Goal: Task Accomplishment & Management: Manage account settings

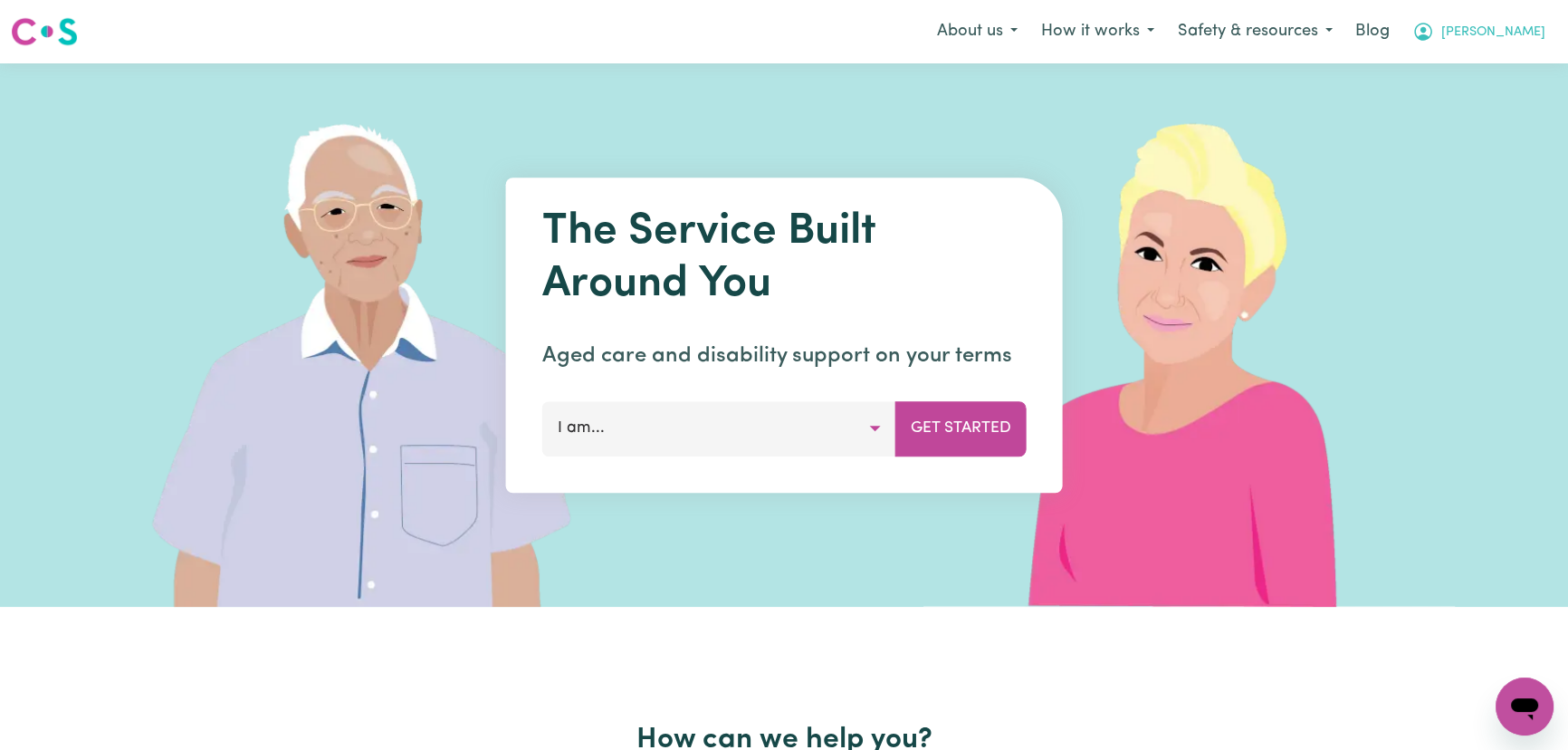
click at [1544, 42] on span "[PERSON_NAME]" at bounding box center [1493, 33] width 104 height 20
click at [1513, 98] on link "Logout" at bounding box center [1484, 104] width 143 height 35
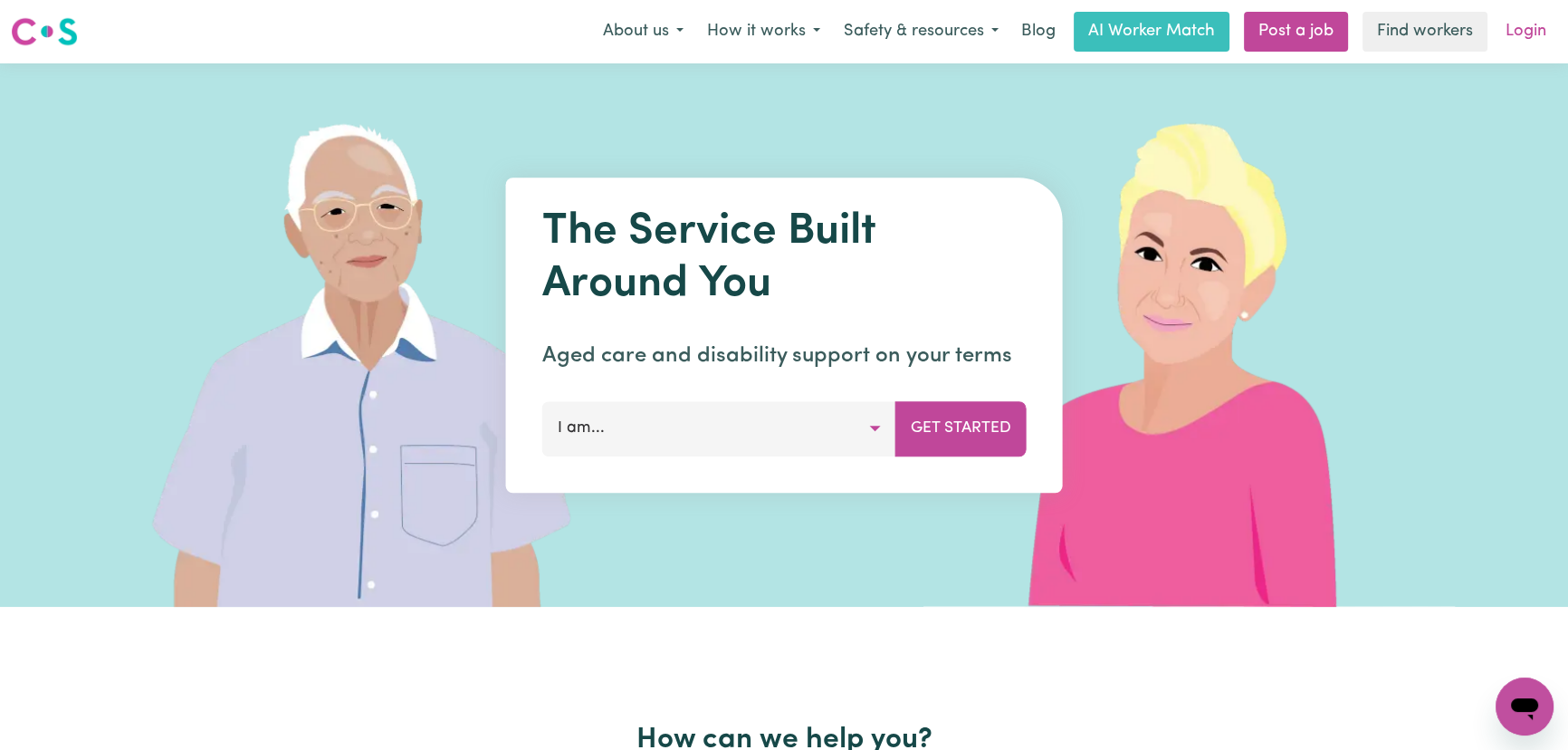
click at [1507, 34] on link "Login" at bounding box center [1525, 31] width 63 height 39
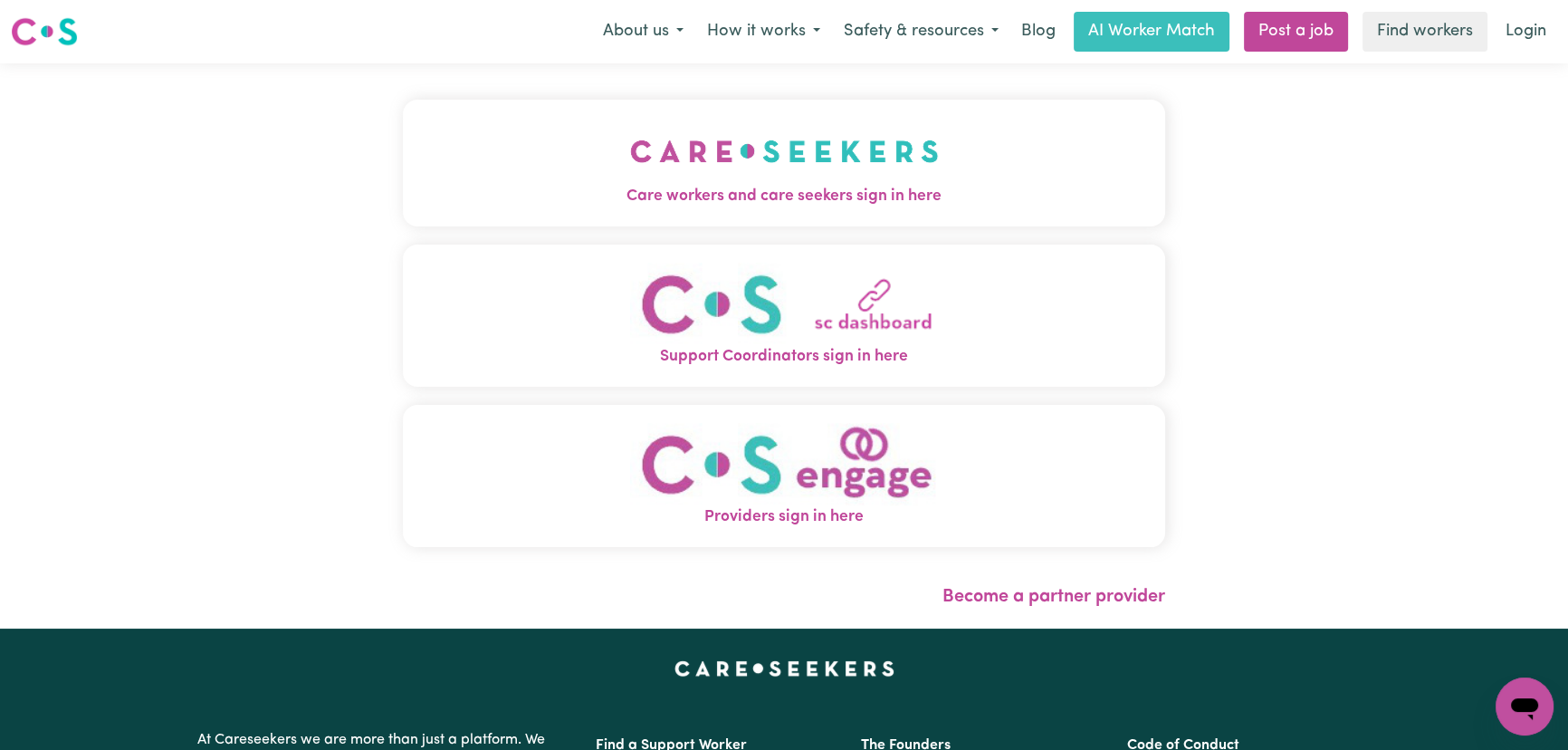
click at [728, 167] on img "Care workers and care seekers sign in here" at bounding box center [784, 151] width 309 height 67
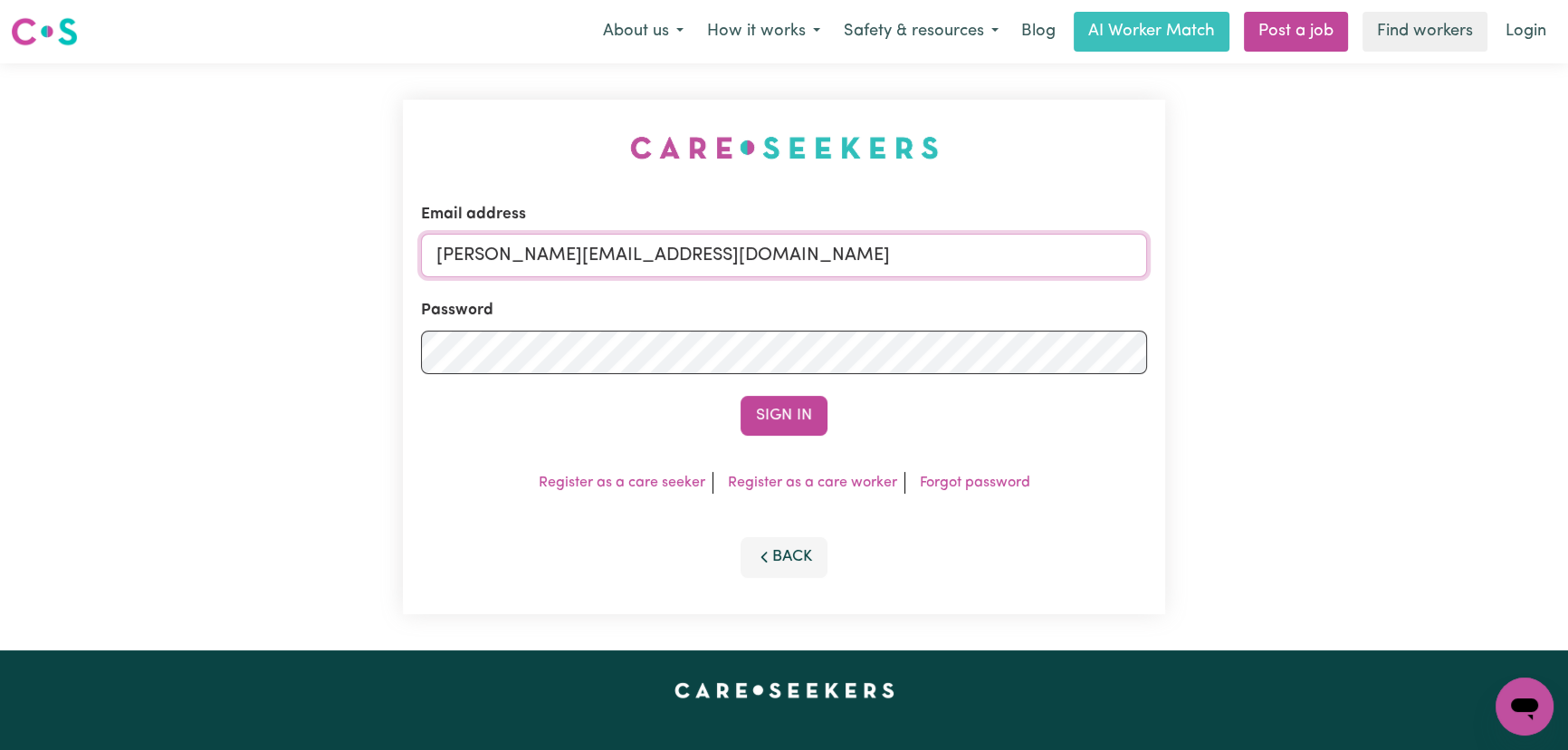
click at [767, 264] on input "[PERSON_NAME][EMAIL_ADDRESS][DOMAIN_NAME]" at bounding box center [784, 255] width 726 height 43
drag, startPoint x: 863, startPoint y: 259, endPoint x: 528, endPoint y: 253, distance: 335.1
click at [528, 253] on input "[EMAIL_ADDRESS][DOMAIN_NAME]" at bounding box center [784, 255] width 726 height 43
type input "[EMAIL_ADDRESS][DOMAIN_NAME]"
click at [740, 396] on button "Sign In" at bounding box center [784, 415] width 87 height 39
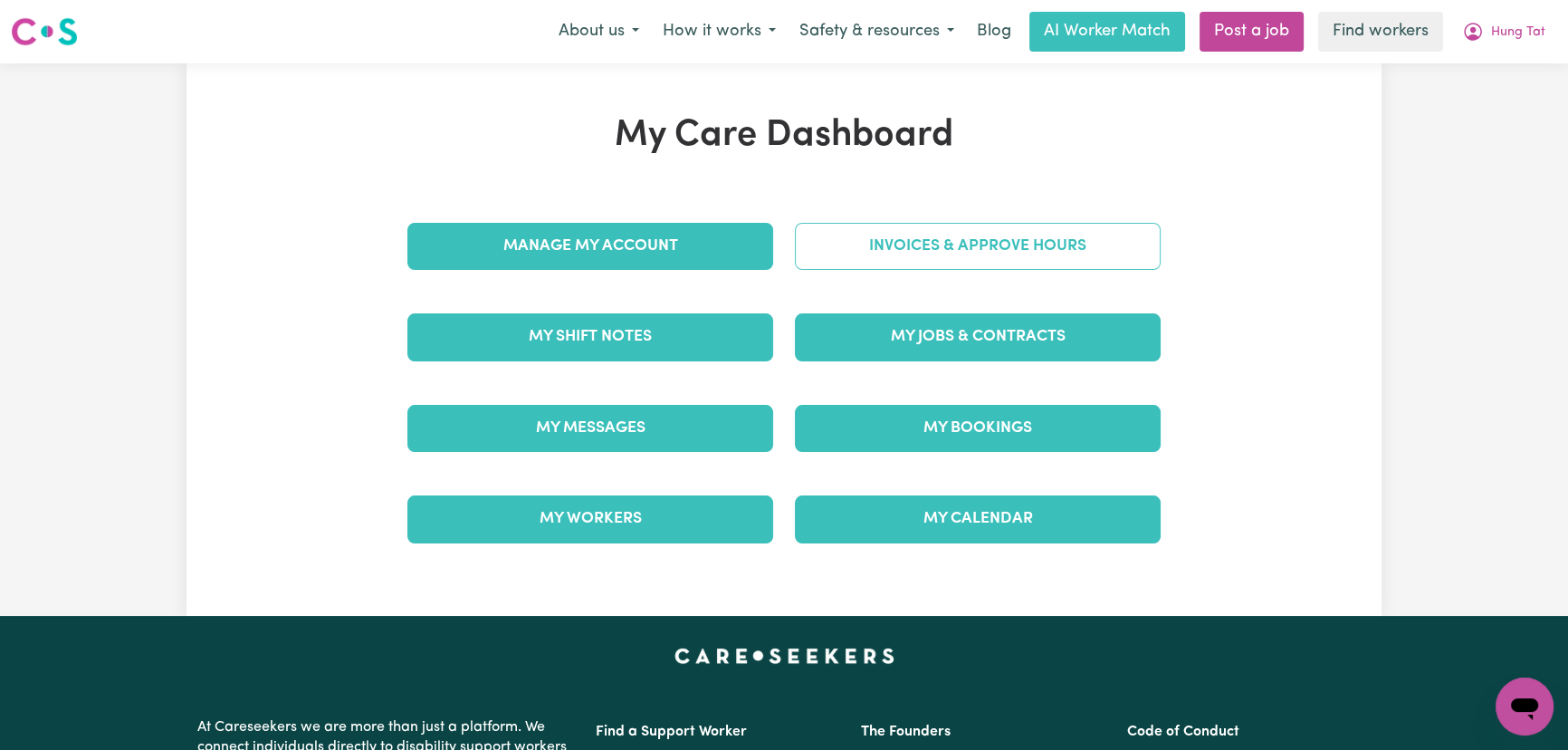
click at [868, 244] on link "Invoices & Approve Hours" at bounding box center [978, 246] width 366 height 47
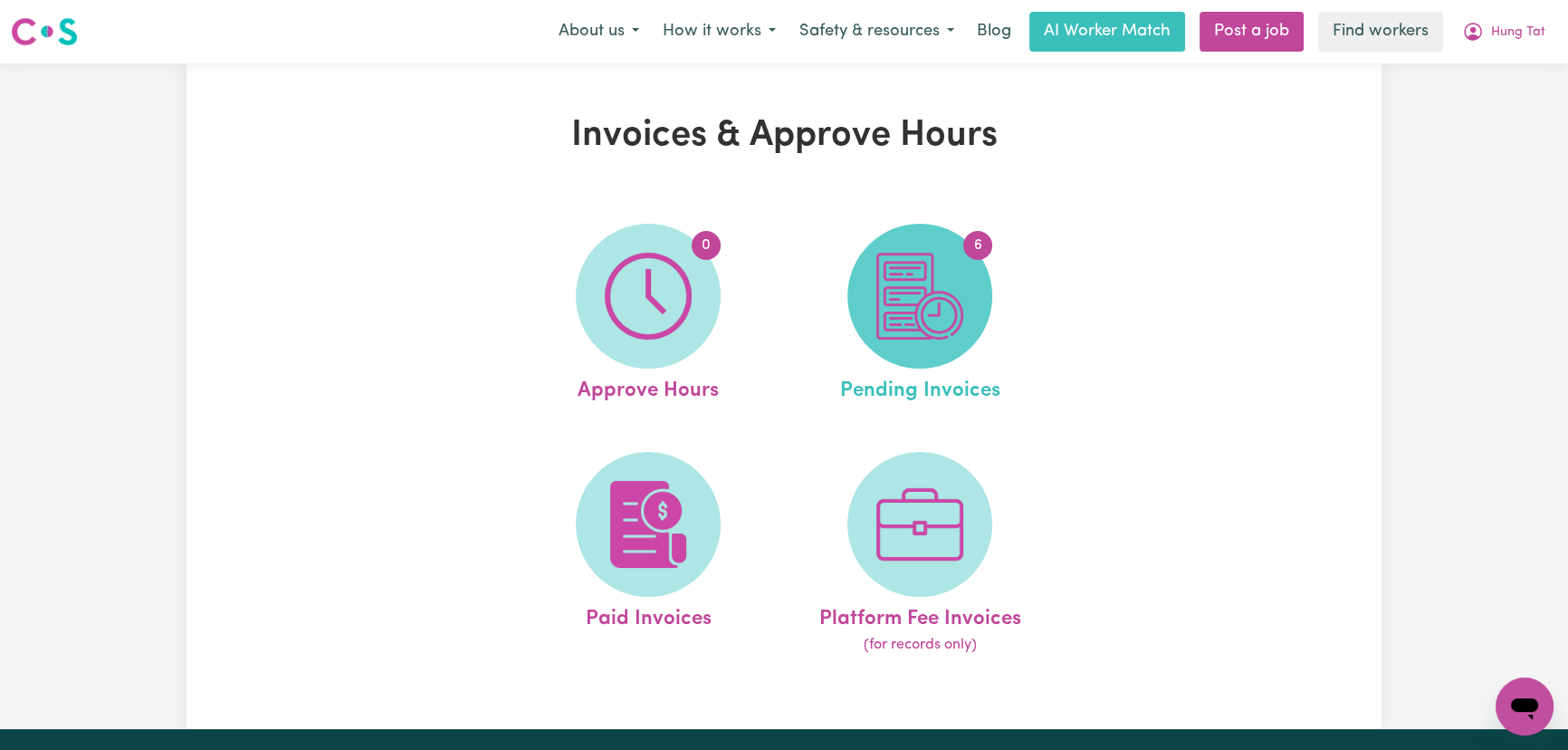
click at [902, 278] on img at bounding box center [919, 296] width 87 height 87
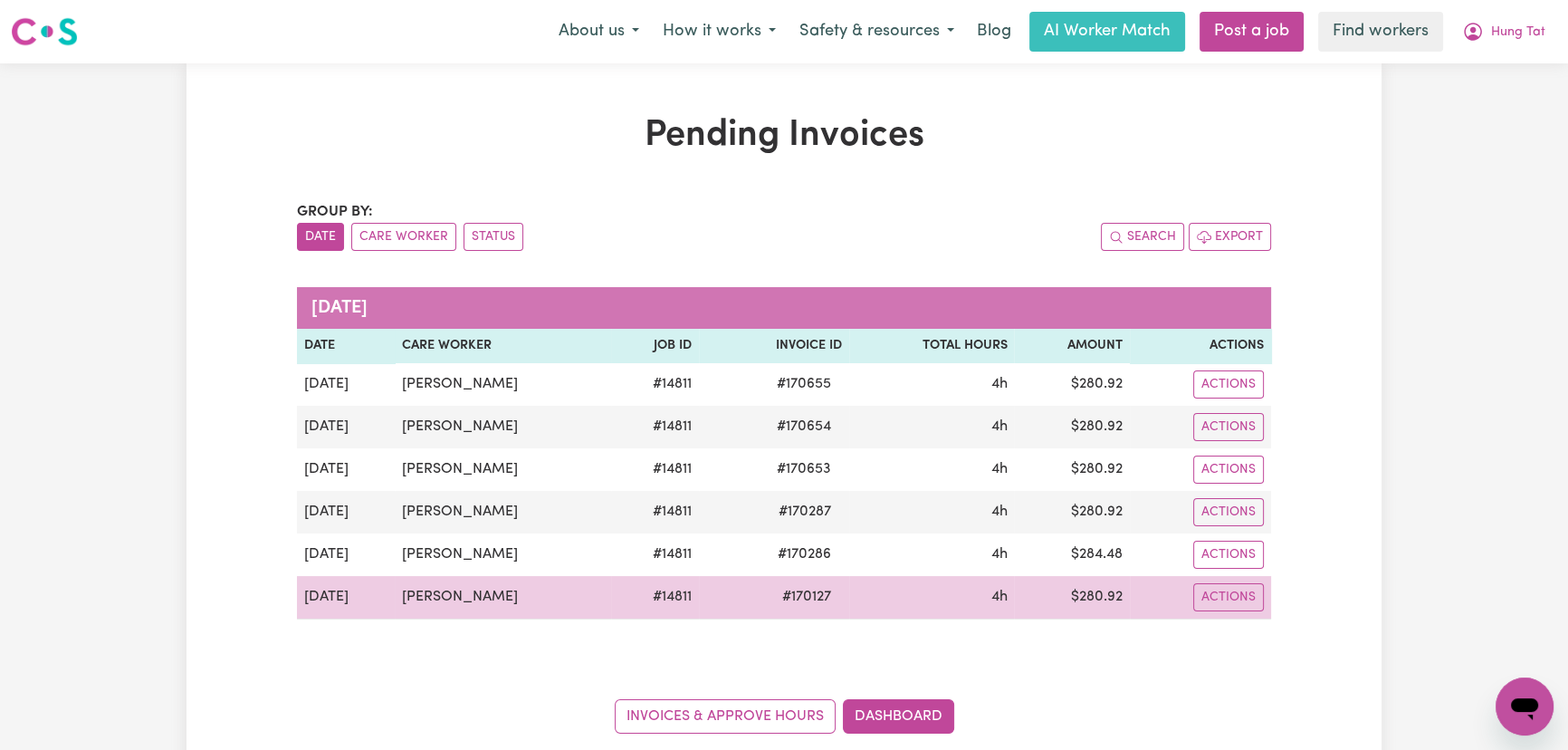
click at [505, 601] on td "[PERSON_NAME]" at bounding box center [502, 597] width 217 height 43
